Goal: Find specific page/section: Find specific page/section

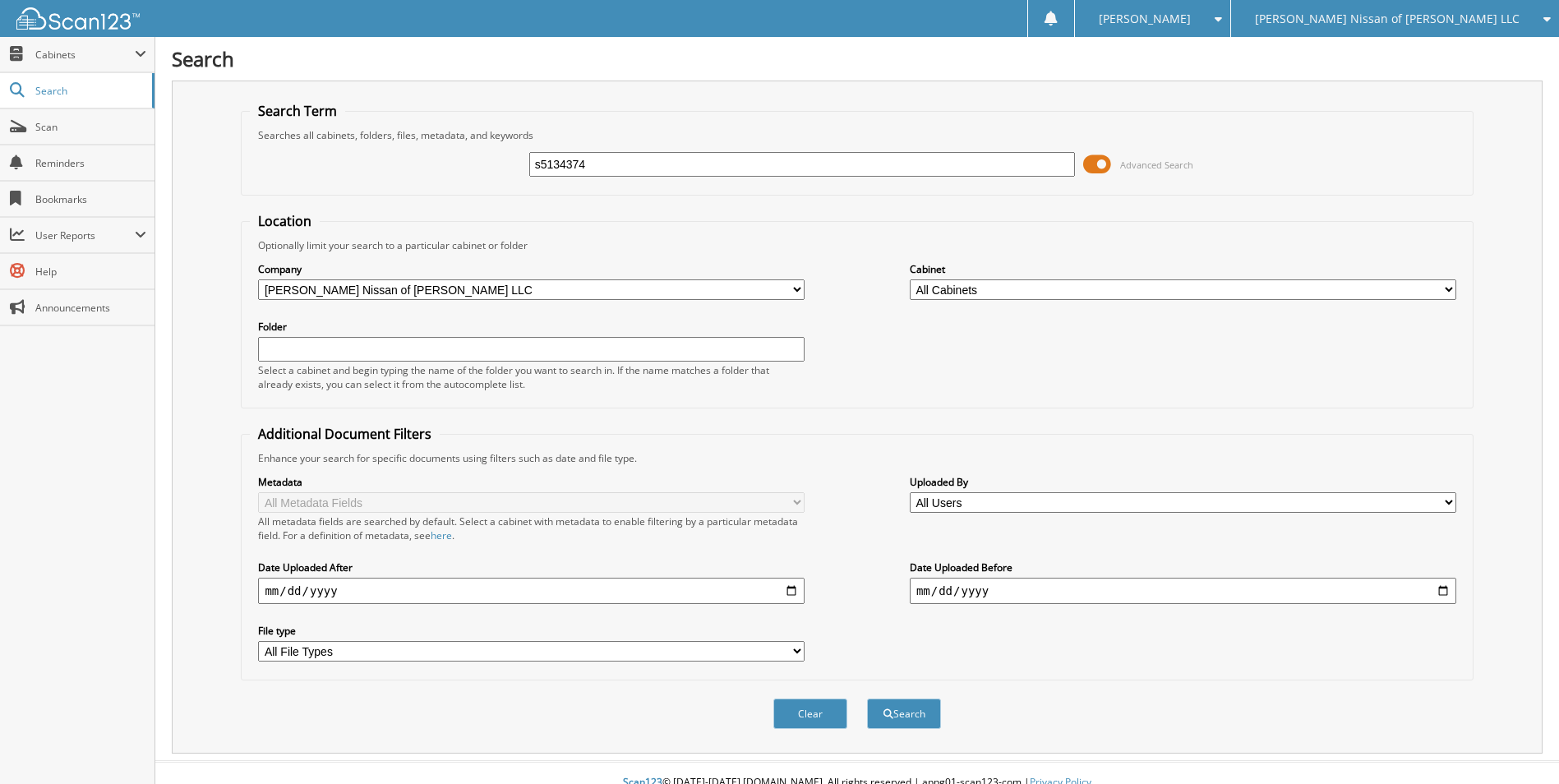
type input "s5134374"
click at [867, 698] on button "Search" at bounding box center [904, 713] width 74 height 30
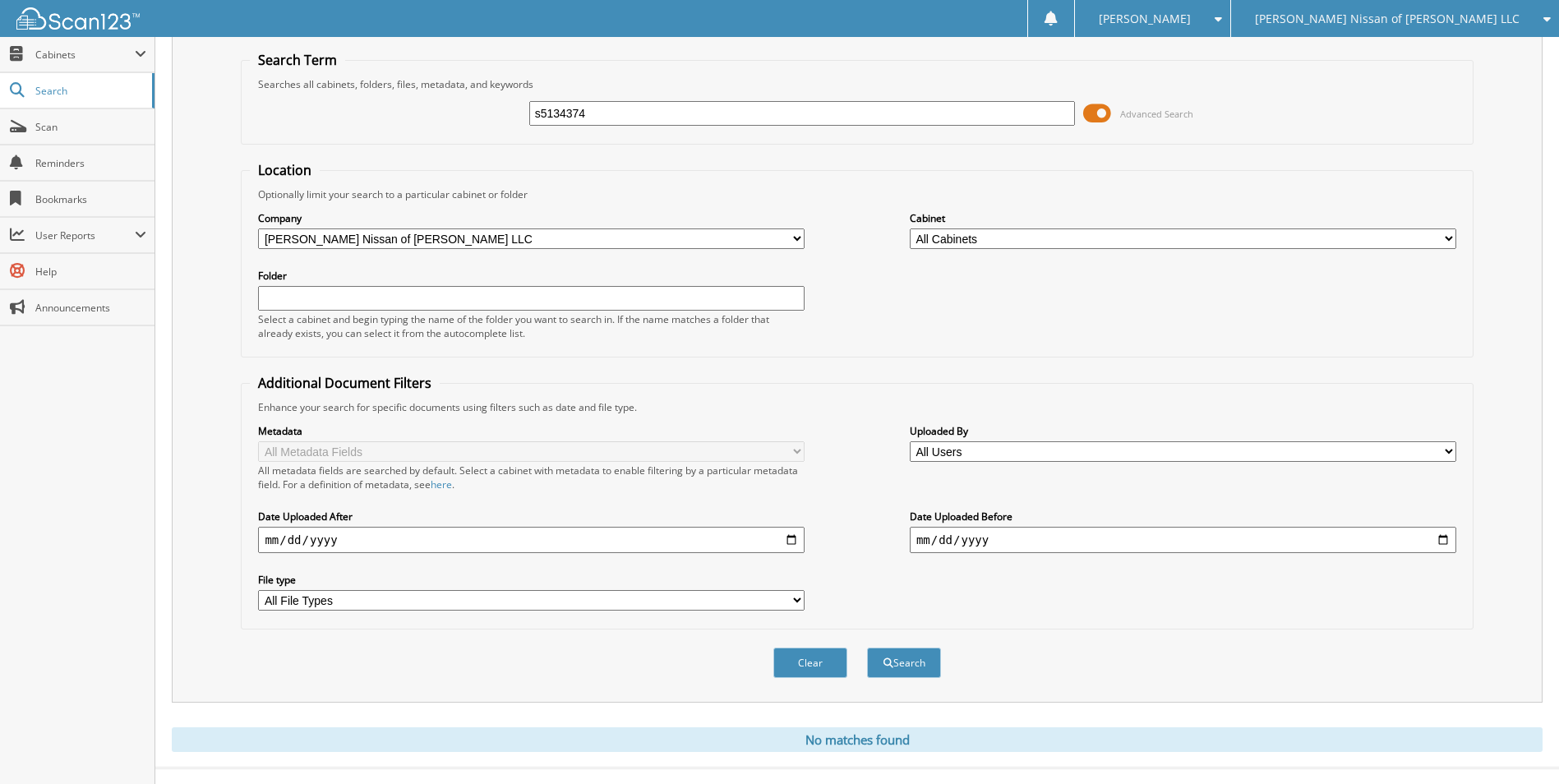
scroll to position [77, 0]
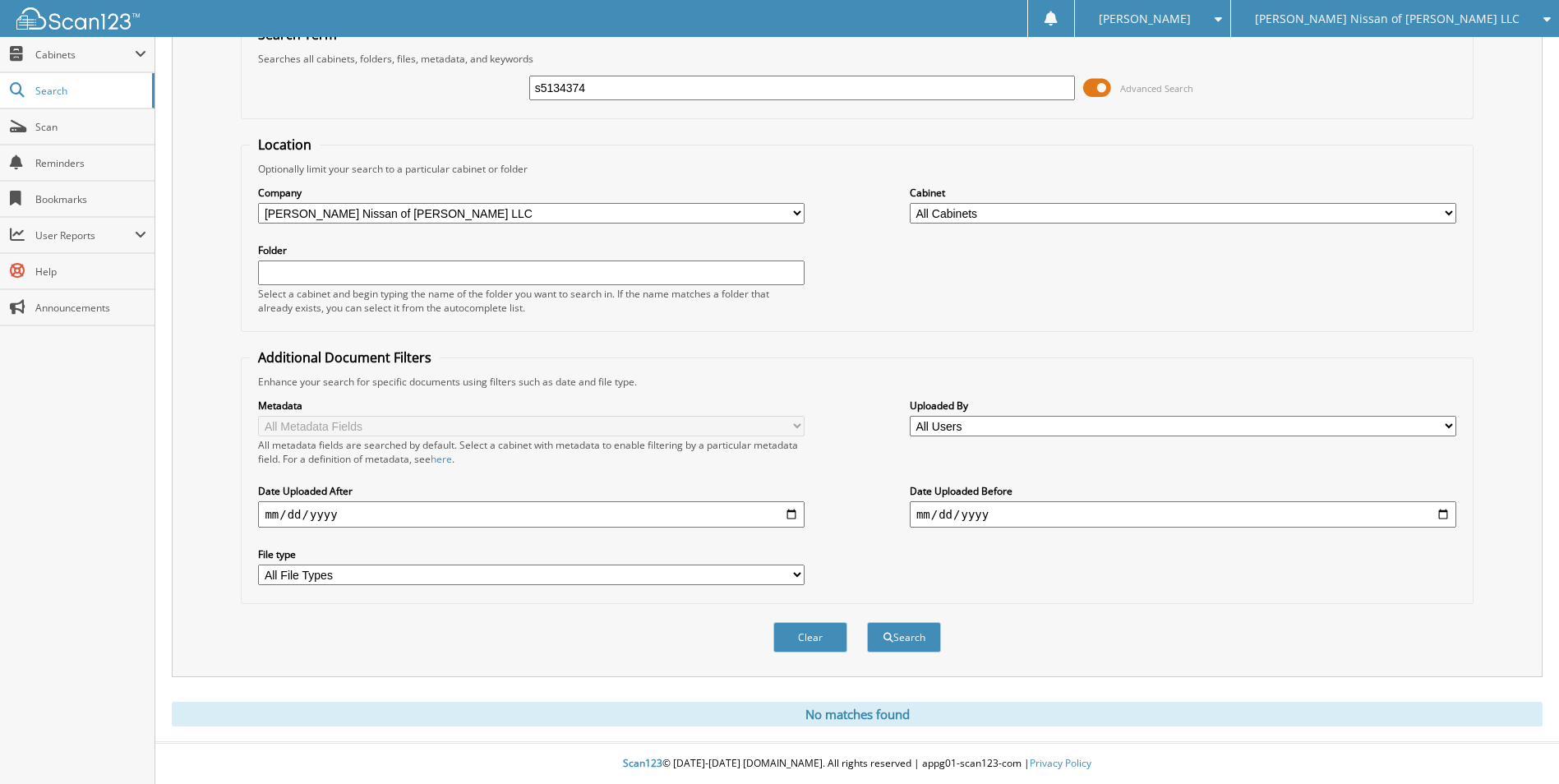
drag, startPoint x: 614, startPoint y: 83, endPoint x: 429, endPoint y: 74, distance: 185.2
click at [429, 74] on div "s5134374 Advanced Search" at bounding box center [856, 87] width 1214 height 45
click at [1371, 14] on span "[PERSON_NAME] Nissan of [PERSON_NAME] LLC" at bounding box center [1387, 19] width 265 height 10
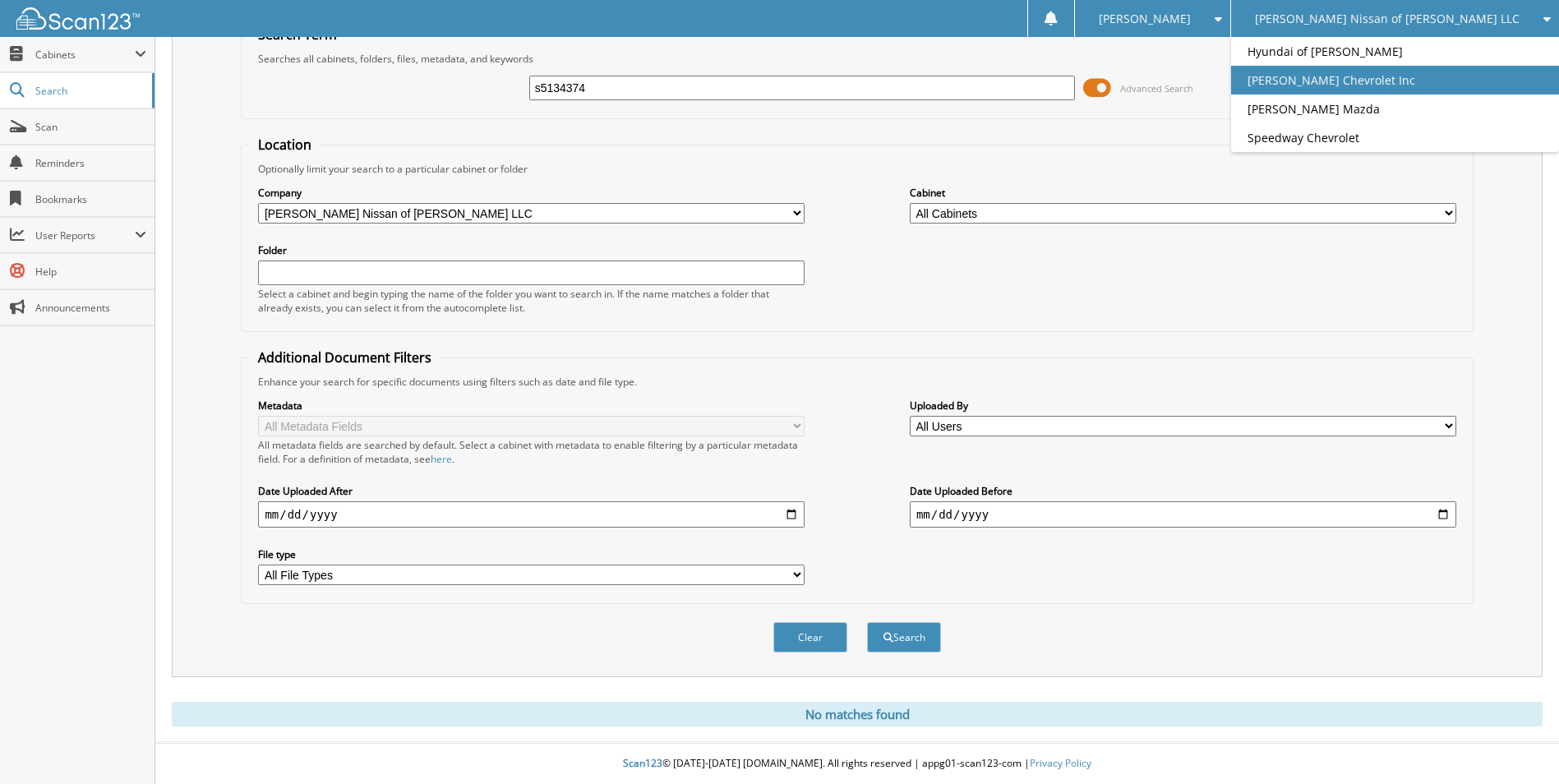
click at [1383, 76] on link "[PERSON_NAME] Chevrolet Inc" at bounding box center [1395, 80] width 328 height 29
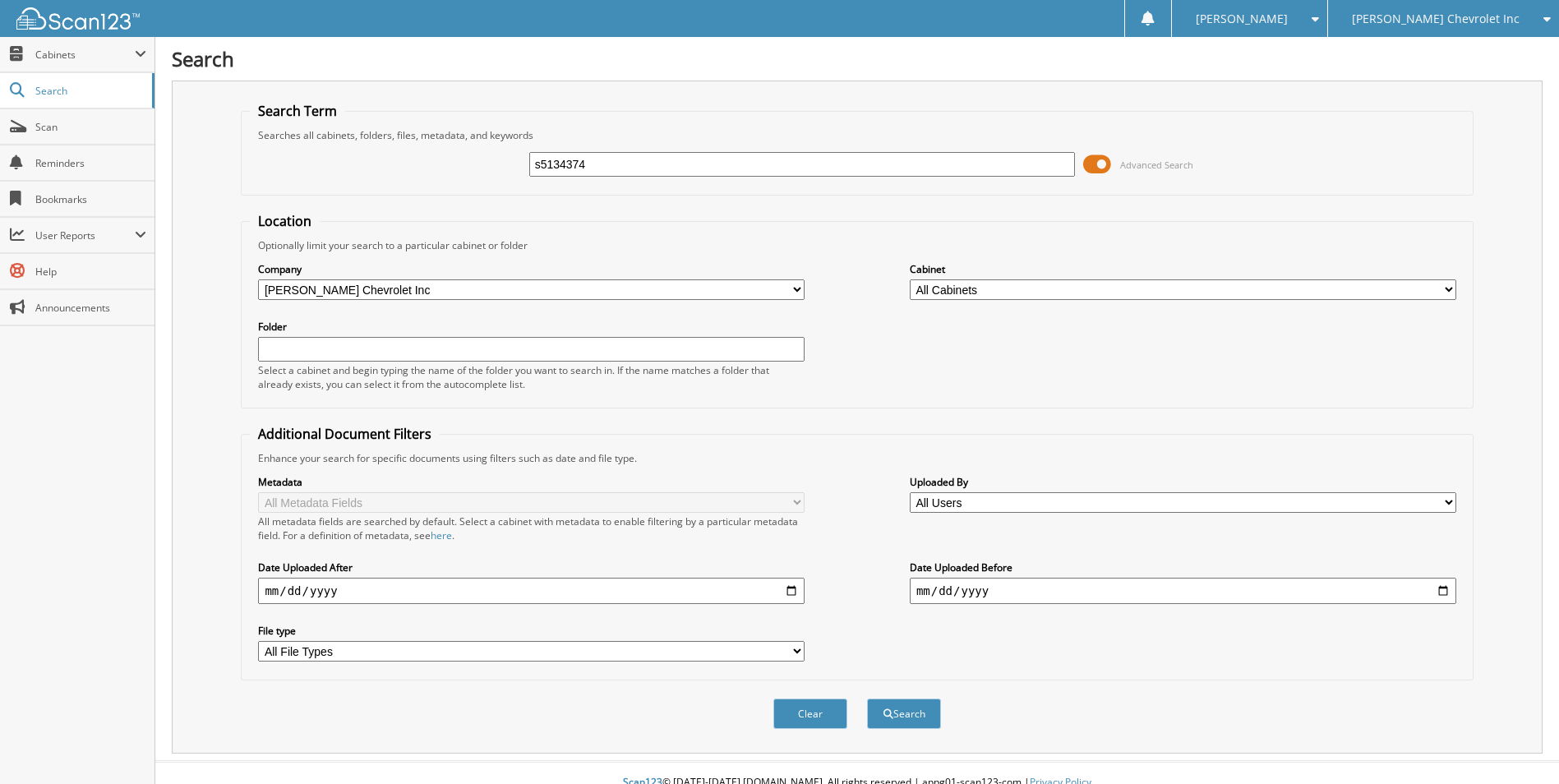
type input "s5134374"
click at [867, 698] on button "Search" at bounding box center [904, 713] width 74 height 30
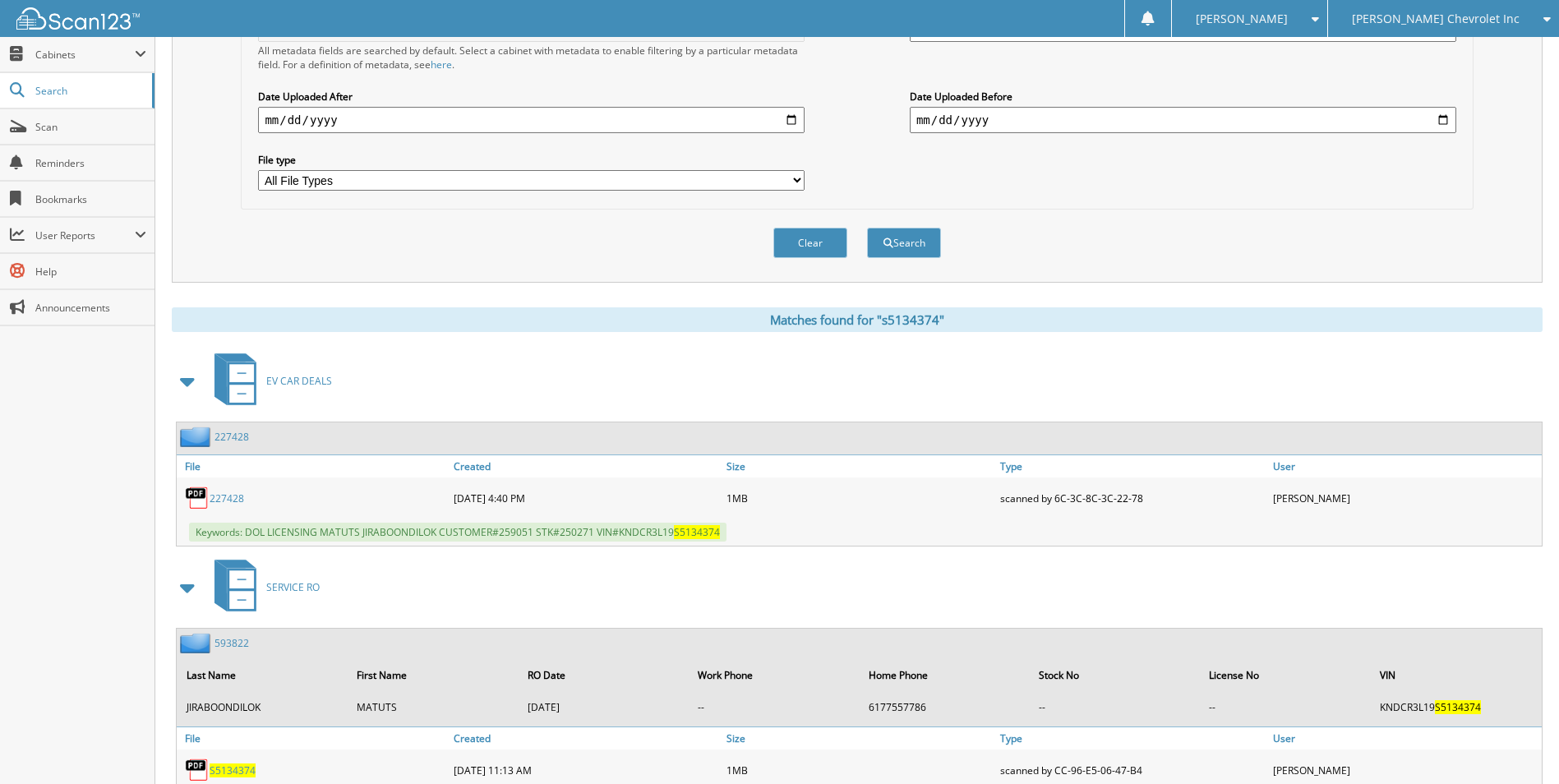
scroll to position [493, 0]
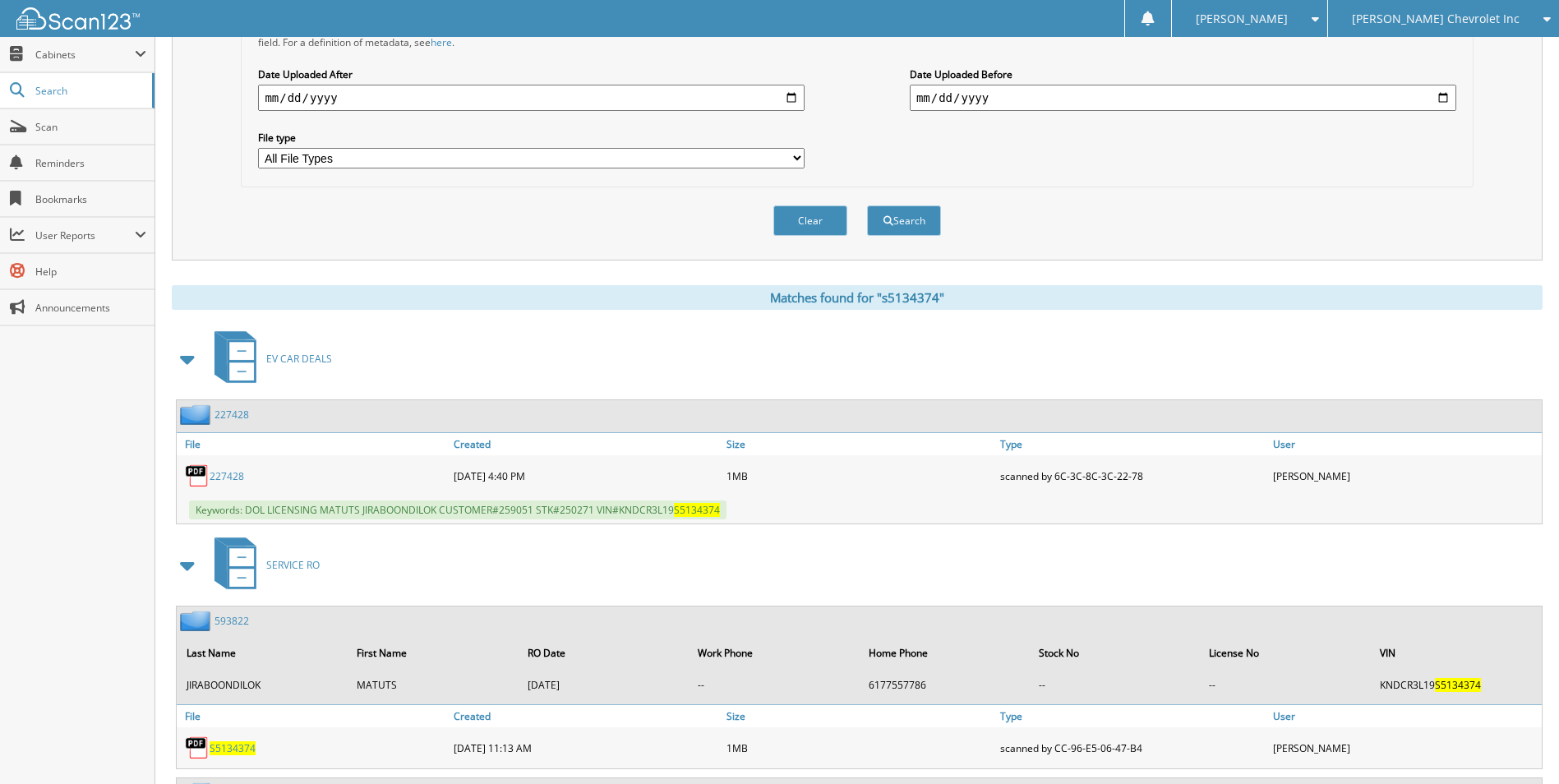
click at [246, 414] on link "227428" at bounding box center [231, 414] width 34 height 14
